Goal: Task Accomplishment & Management: Use online tool/utility

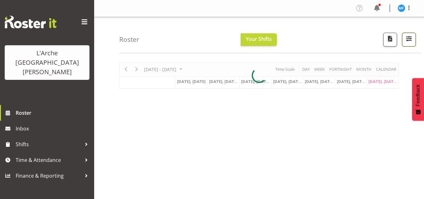
click at [412, 42] on span "button" at bounding box center [409, 39] width 8 height 8
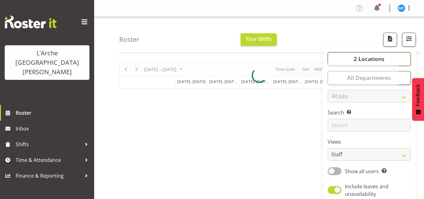
click at [384, 56] on span "2 Locations" at bounding box center [369, 59] width 31 height 8
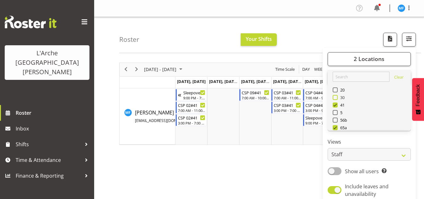
click at [340, 97] on span "30" at bounding box center [341, 97] width 7 height 5
click at [337, 97] on input "30" at bounding box center [335, 97] width 4 height 4
checkbox input "true"
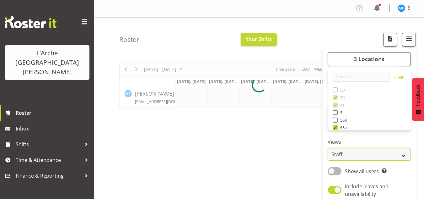
click at [363, 154] on select "Staff Role Shift - Horizontal Shift - Vertical Staff - Location" at bounding box center [369, 154] width 83 height 13
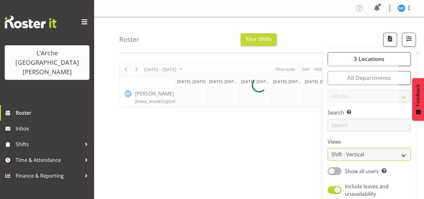
click at [328, 148] on select "Staff Role Shift - Horizontal Shift - Vertical Staff - Location" at bounding box center [369, 154] width 83 height 13
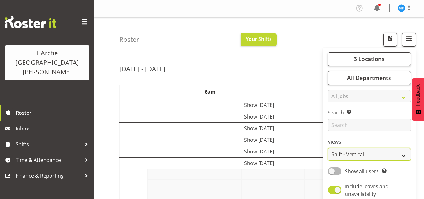
click at [358, 156] on select "Staff Role Shift - Horizontal Shift - Vertical Staff - Location" at bounding box center [369, 154] width 83 height 13
select select "shiftH"
click at [328, 148] on select "Staff Role Shift - Horizontal Shift - Vertical Staff - Location" at bounding box center [369, 154] width 83 height 13
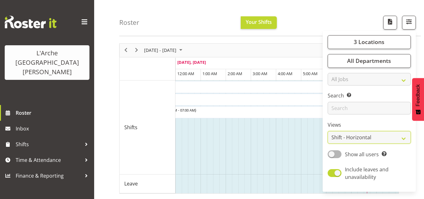
scroll to position [40, 0]
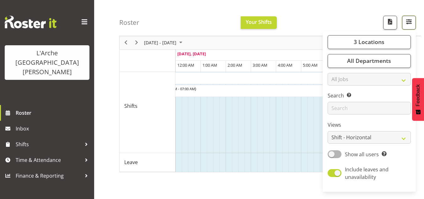
click at [411, 23] on span "button" at bounding box center [409, 22] width 8 height 8
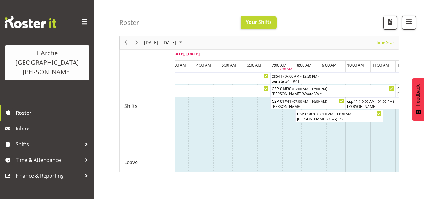
scroll to position [0, 0]
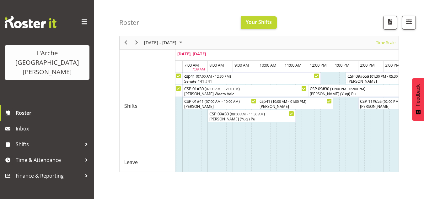
drag, startPoint x: 418, startPoint y: 0, endPoint x: 300, endPoint y: 47, distance: 126.9
click at [300, 47] on div "[DATE] - [DATE] [DATE] Timeline Day Timeline Week Timeline Fortnight Timeline M…" at bounding box center [259, 42] width 279 height 13
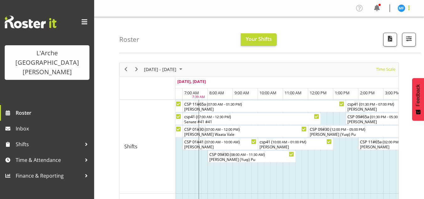
click at [410, 6] on span at bounding box center [409, 8] width 8 height 8
click at [390, 31] on link "Log Out" at bounding box center [382, 32] width 60 height 11
